Goal: Book appointment/travel/reservation

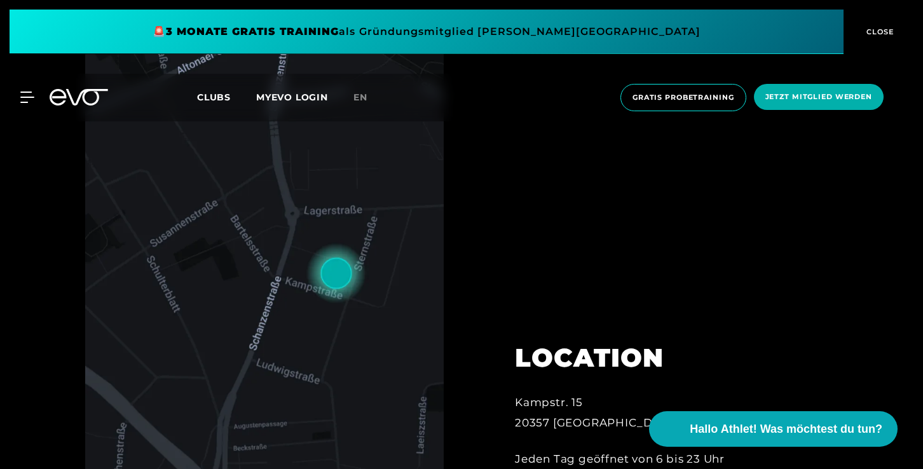
scroll to position [99, 0]
click at [22, 97] on icon at bounding box center [30, 97] width 18 height 10
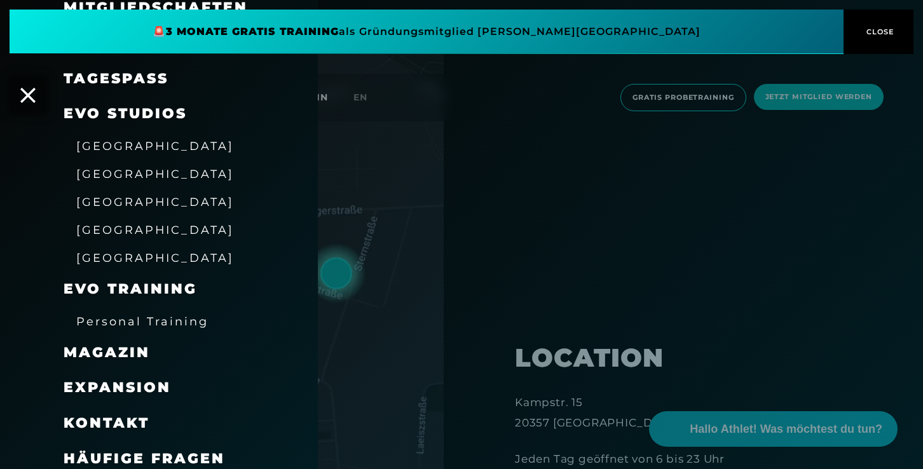
scroll to position [143, 0]
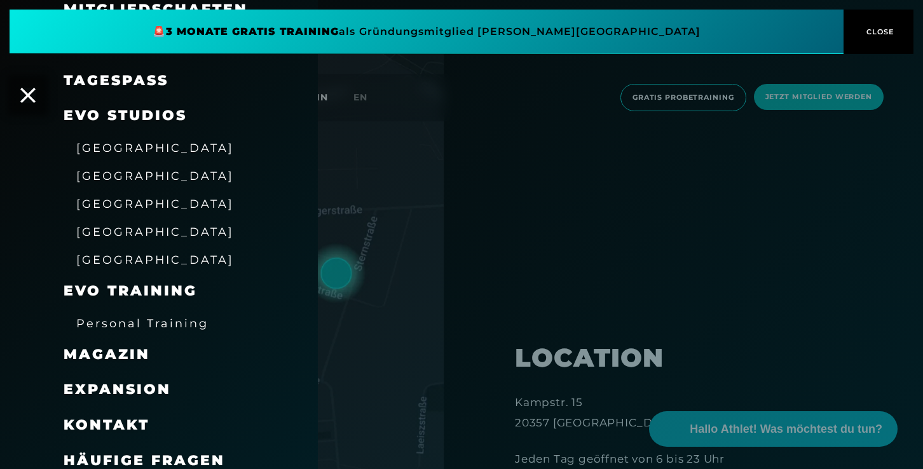
click at [117, 319] on span "Personal Training" at bounding box center [142, 323] width 132 height 13
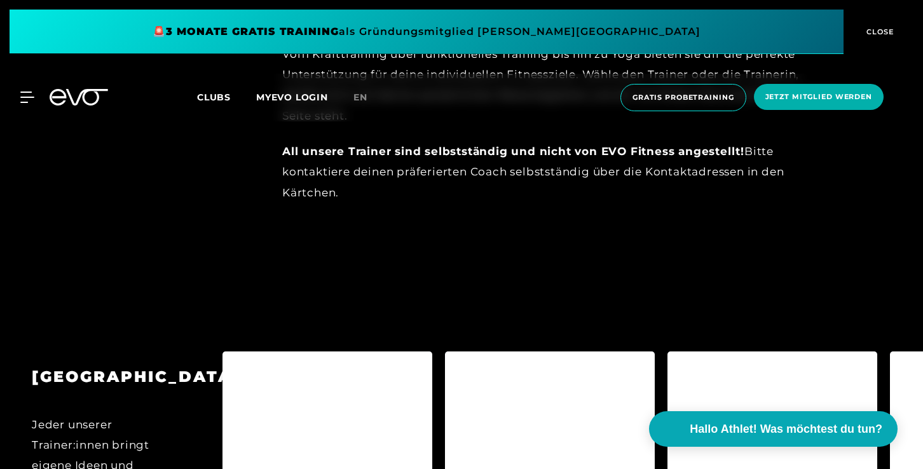
scroll to position [1027, 0]
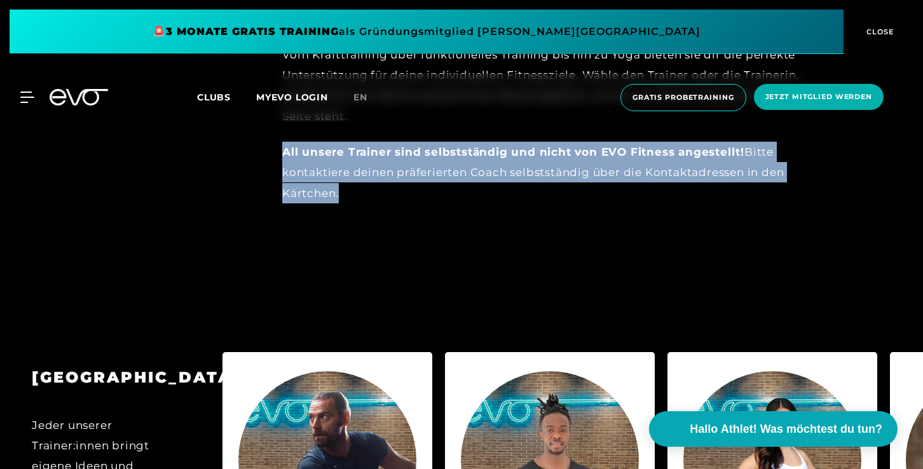
drag, startPoint x: 285, startPoint y: 149, endPoint x: 340, endPoint y: 188, distance: 66.7
click at [340, 188] on div "All unsere Trainer sind selbstständig und nicht von EVO Fitness angestellt! Bit…" at bounding box center [560, 173] width 556 height 62
copy div "All unsere Trainer sind selbstständig und nicht von EVO Fitness angestellt! Bit…"
click at [72, 97] on icon at bounding box center [79, 97] width 58 height 17
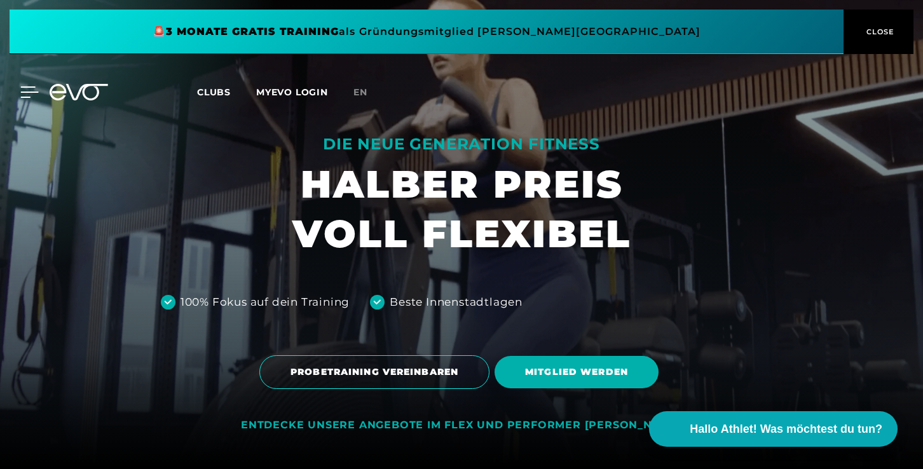
click at [32, 95] on icon at bounding box center [29, 91] width 18 height 11
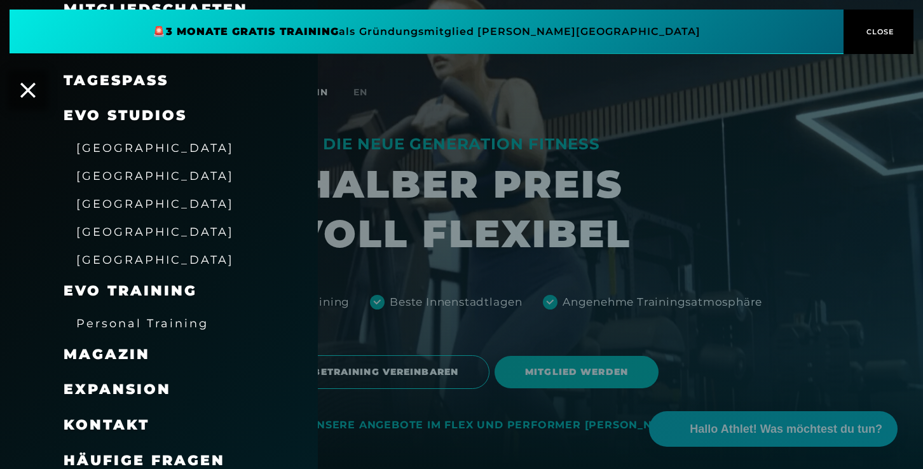
click at [110, 233] on span "[GEOGRAPHIC_DATA]" at bounding box center [155, 231] width 158 height 13
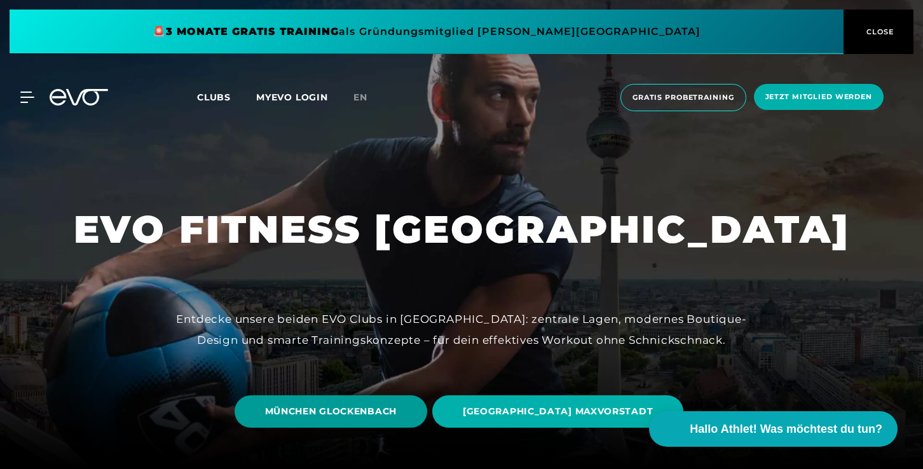
click at [362, 401] on span "MÜNCHEN GLOCKENBACH" at bounding box center [331, 411] width 193 height 32
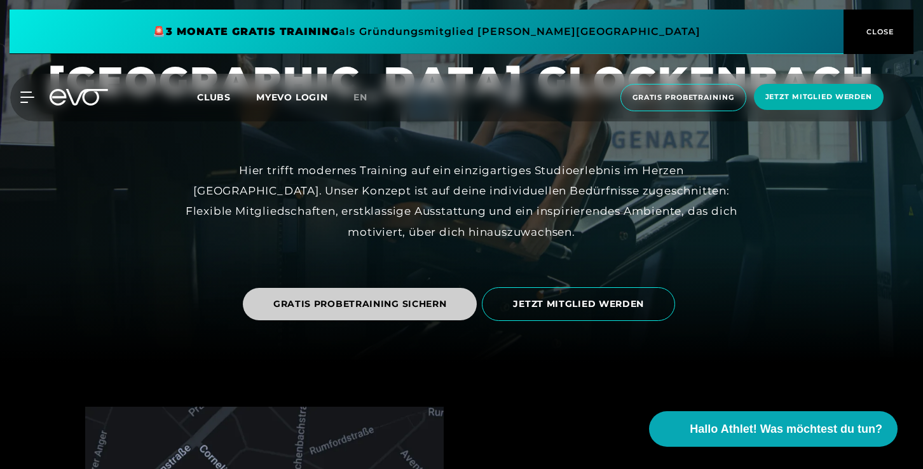
scroll to position [13, 0]
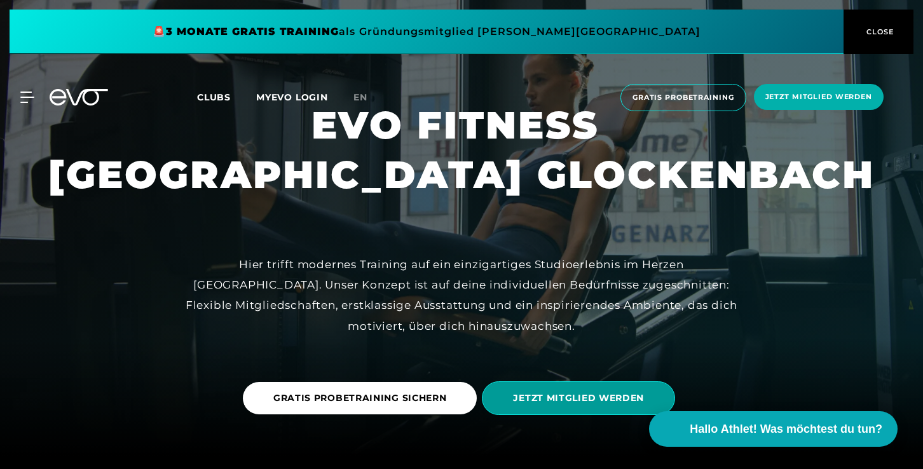
click at [533, 405] on span "JETZT MITGLIED WERDEN" at bounding box center [578, 398] width 193 height 34
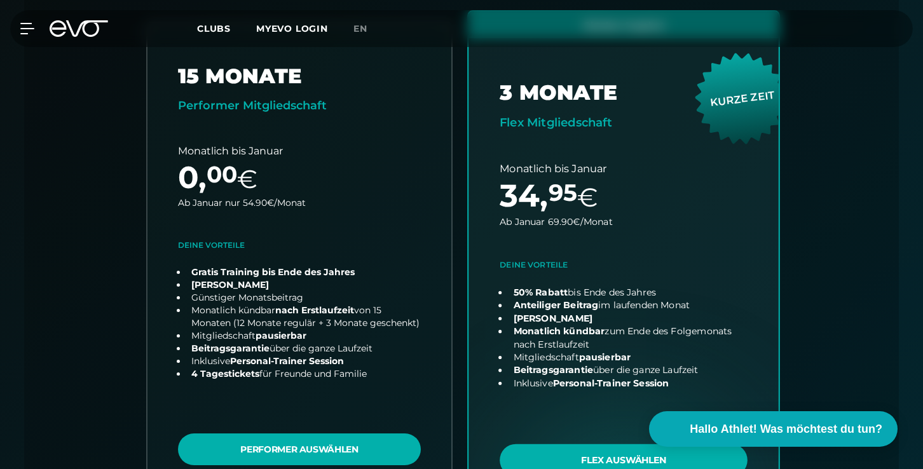
scroll to position [446, 0]
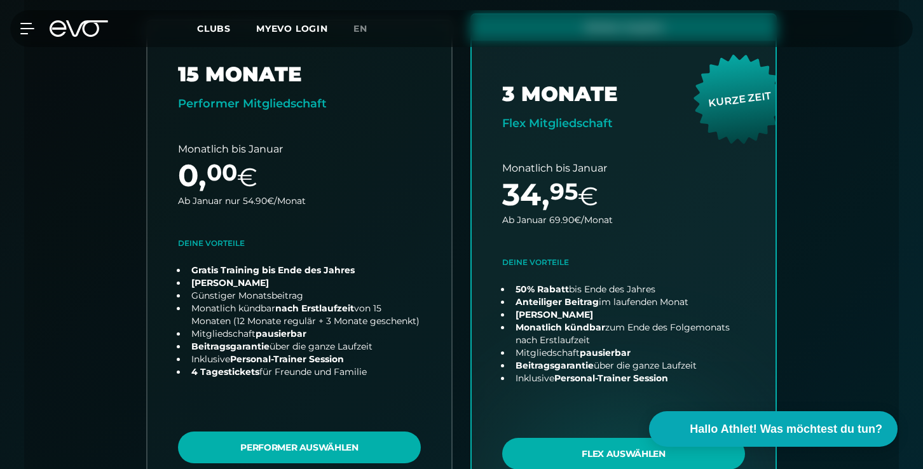
click at [75, 30] on icon at bounding box center [79, 28] width 58 height 17
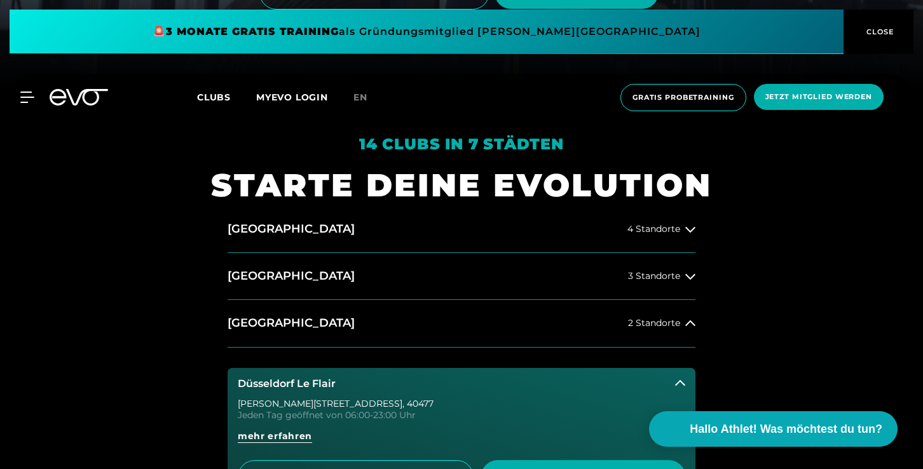
scroll to position [395, 0]
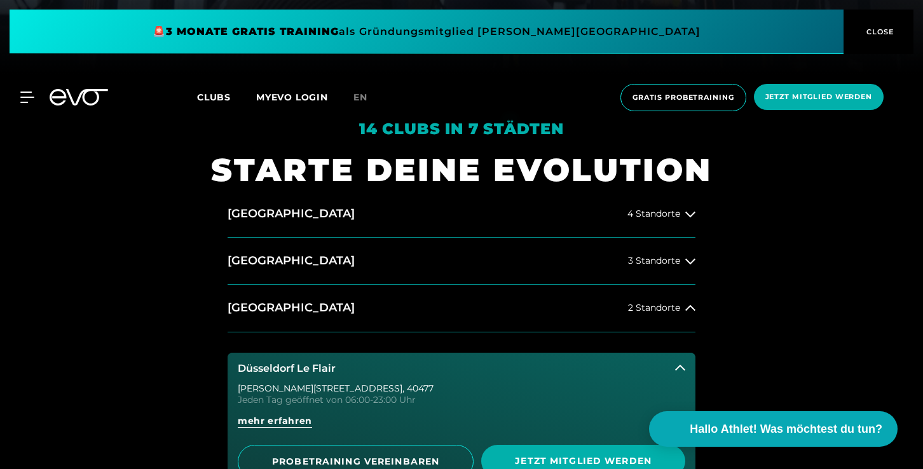
click at [263, 371] on h3 "Düsseldorf Le Flair" at bounding box center [287, 368] width 98 height 11
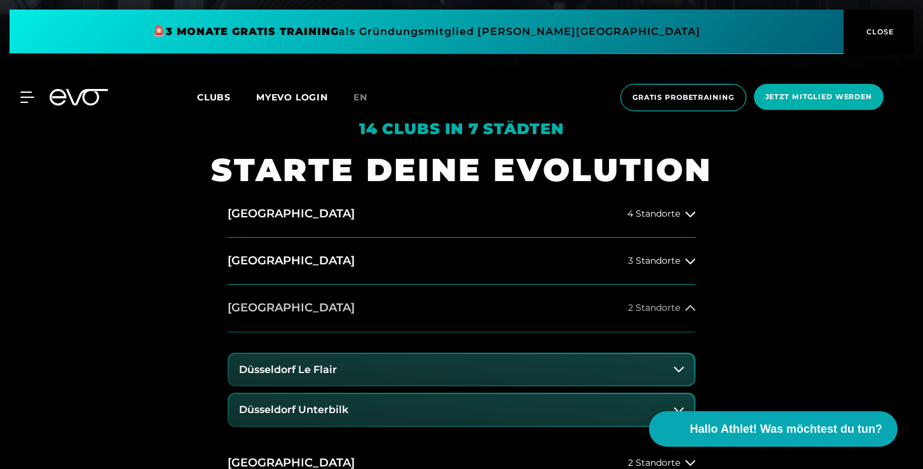
click at [268, 322] on button "[GEOGRAPHIC_DATA] 2 Standorte" at bounding box center [462, 308] width 468 height 47
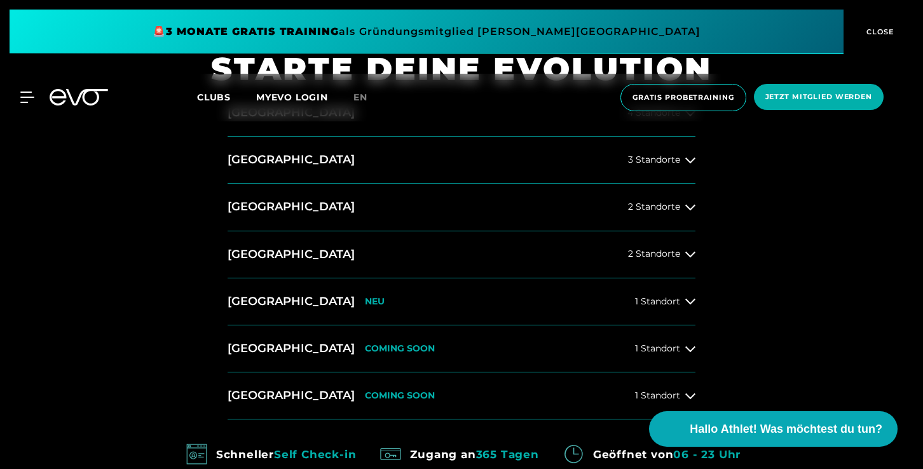
scroll to position [505, 0]
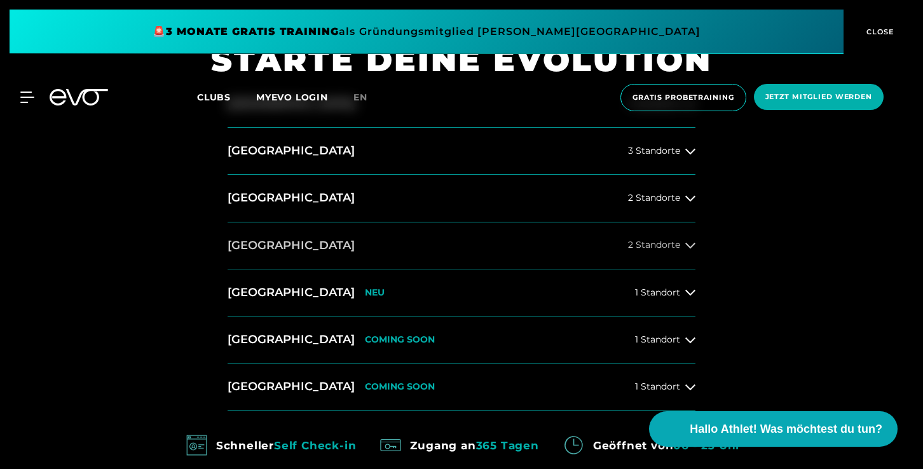
click at [246, 250] on h2 "[GEOGRAPHIC_DATA]" at bounding box center [291, 246] width 127 height 16
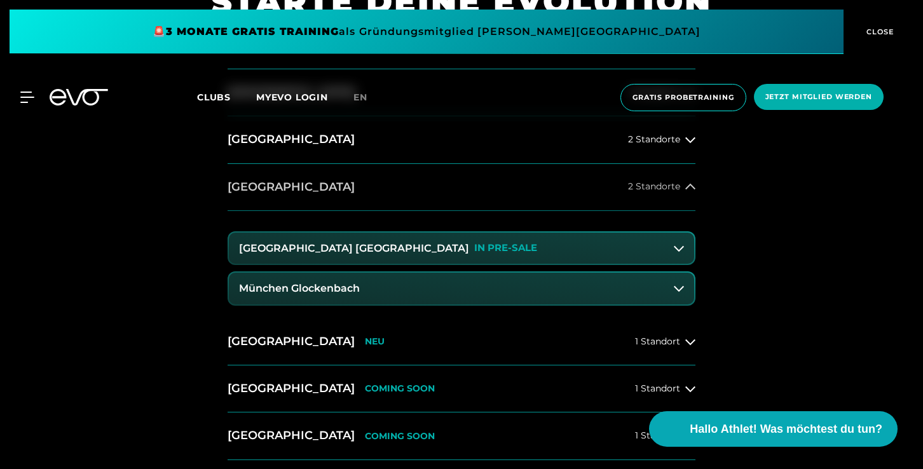
scroll to position [582, 0]
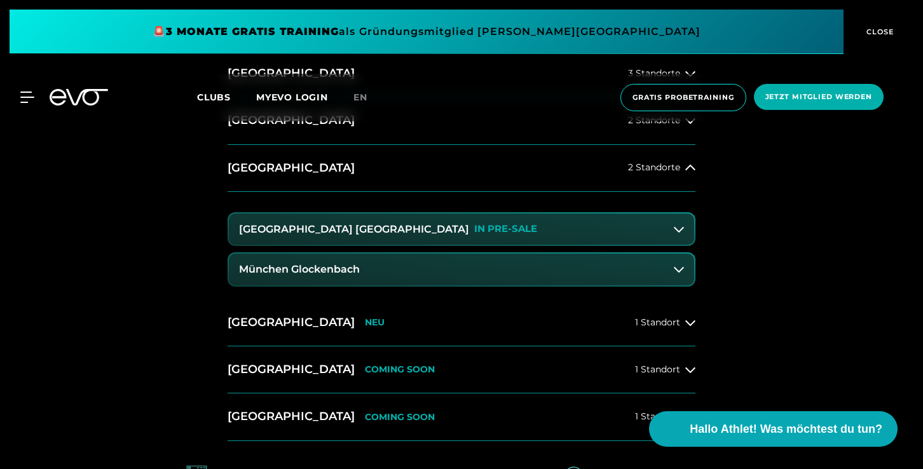
click at [266, 272] on h3 "München Glockenbach" at bounding box center [299, 269] width 121 height 11
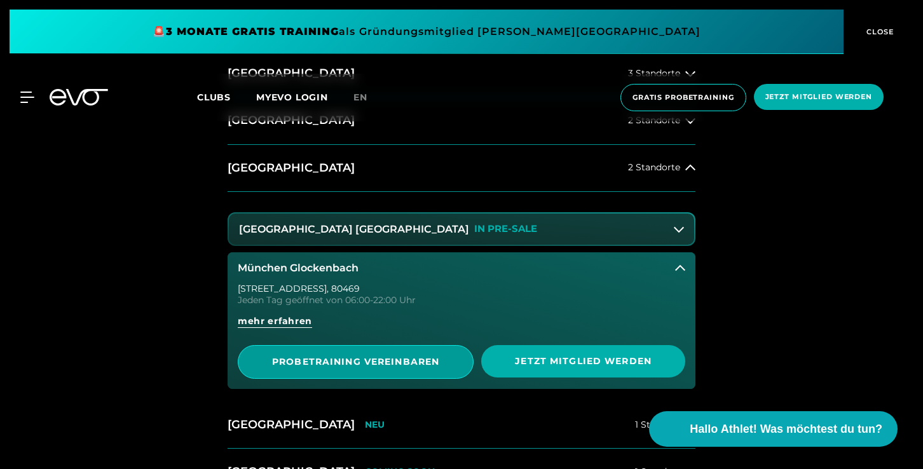
click at [404, 362] on span "PROBETRAINING VEREINBAREN" at bounding box center [356, 361] width 174 height 13
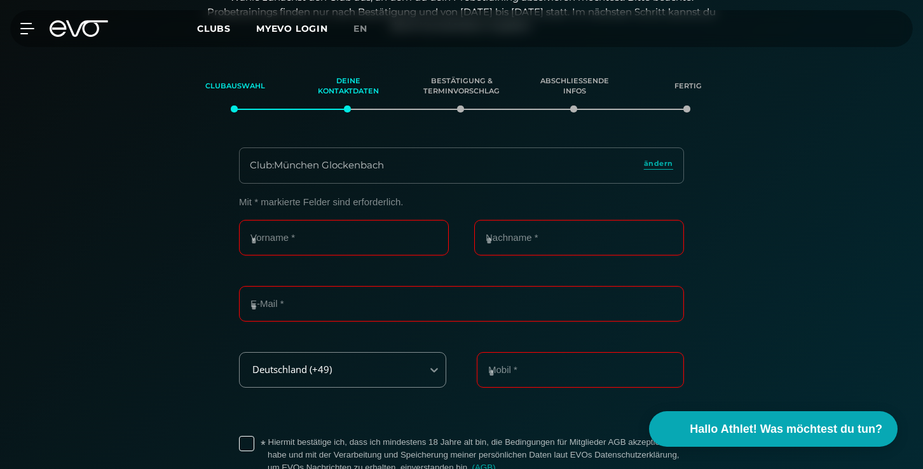
scroll to position [203, 0]
